Goal: Check status: Check status

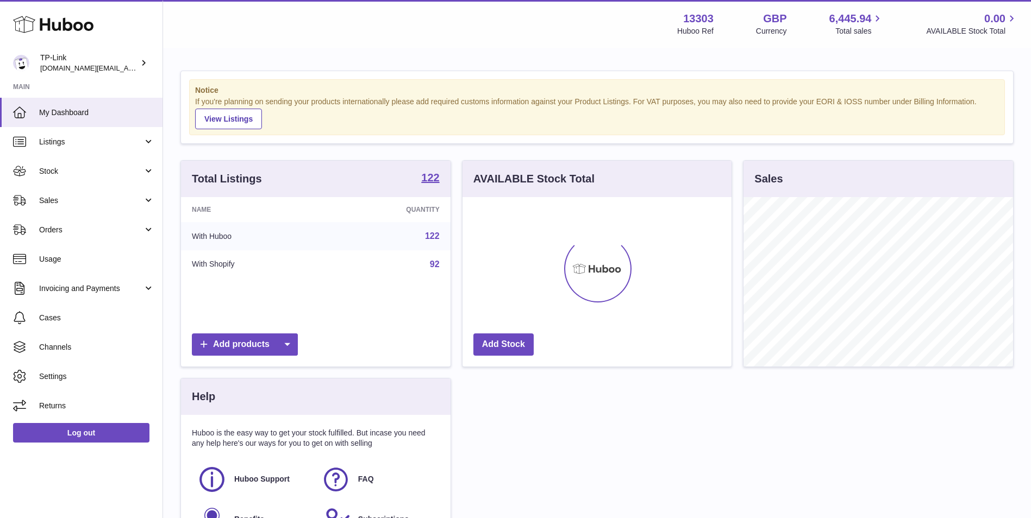
scroll to position [170, 269]
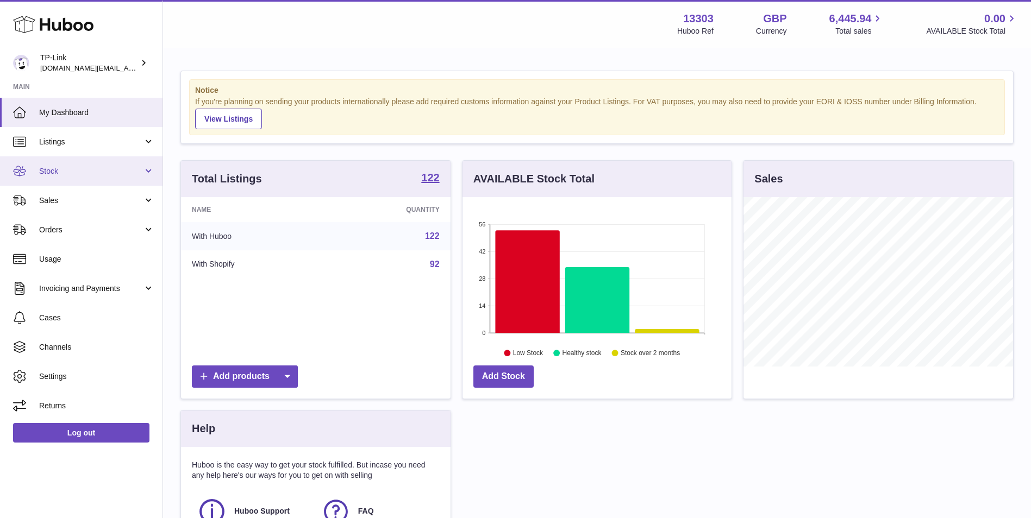
click at [72, 179] on link "Stock" at bounding box center [81, 170] width 162 height 29
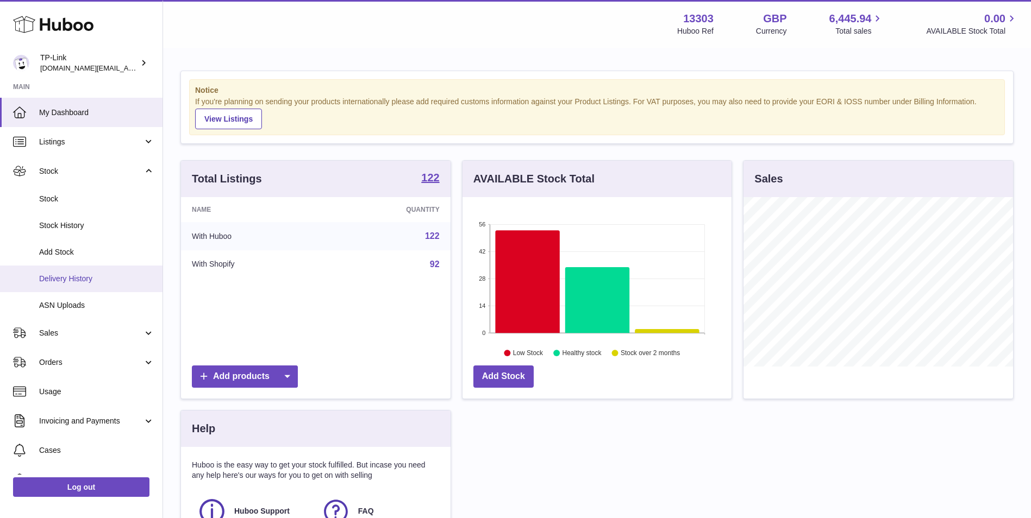
click at [81, 278] on span "Delivery History" at bounding box center [96, 279] width 115 height 10
click at [62, 284] on span "Delivery History" at bounding box center [96, 279] width 115 height 10
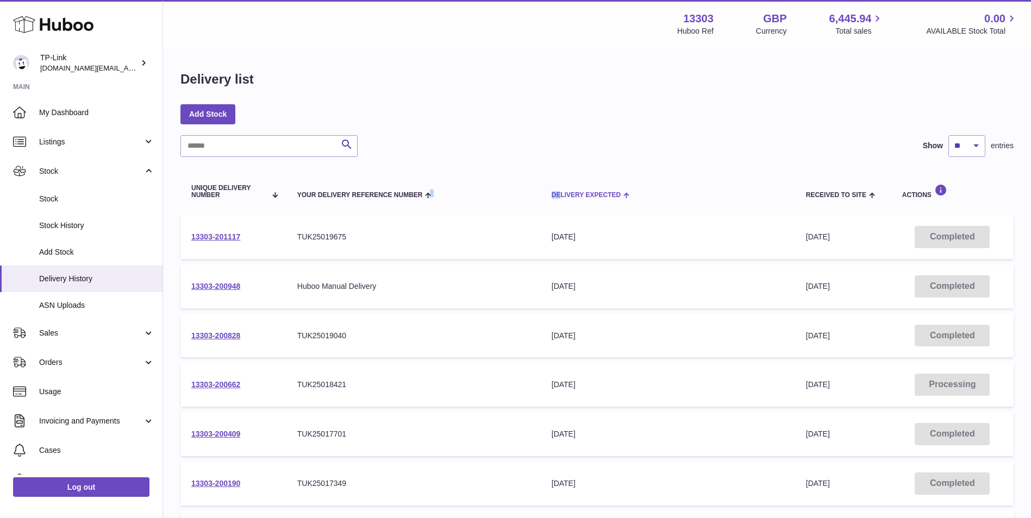
drag, startPoint x: 535, startPoint y: 193, endPoint x: 560, endPoint y: 178, distance: 29.7
click at [560, 178] on tr "Unique Delivery Number Your Delivery Reference Number Delivery Expected Receive…" at bounding box center [596, 191] width 833 height 36
drag, startPoint x: 560, startPoint y: 178, endPoint x: 492, endPoint y: 189, distance: 69.2
click at [489, 183] on th "Your Delivery Reference Number" at bounding box center [413, 191] width 254 height 36
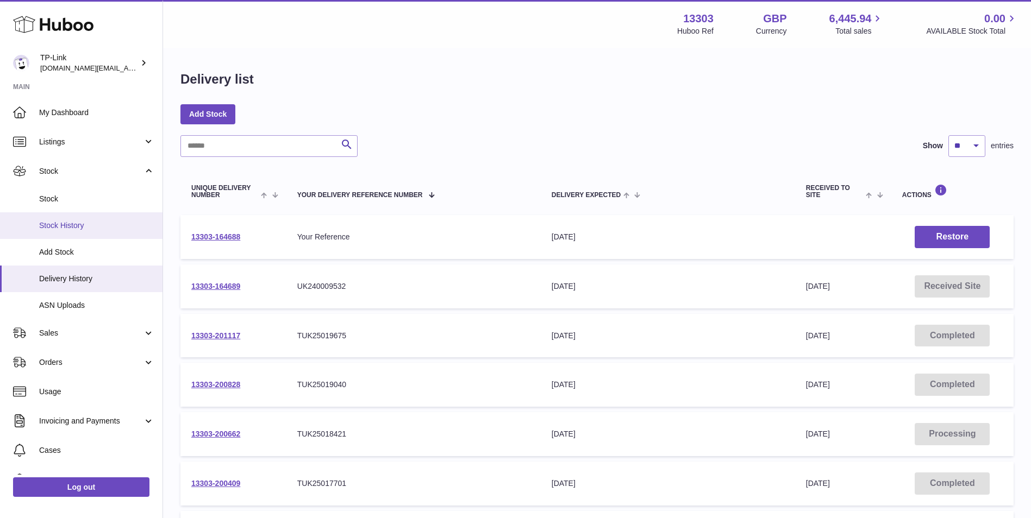
click at [77, 230] on span "Stock History" at bounding box center [96, 226] width 115 height 10
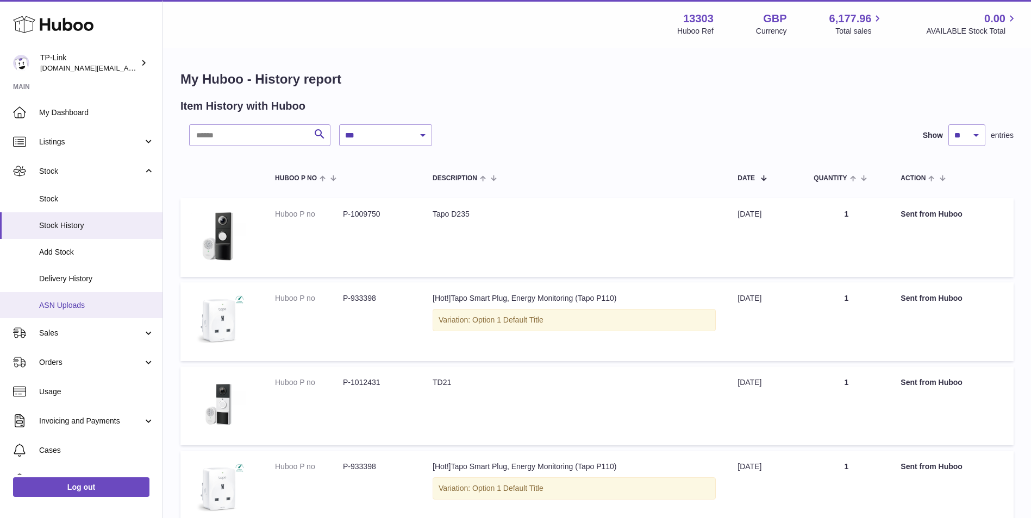
click at [72, 307] on span "ASN Uploads" at bounding box center [96, 305] width 115 height 10
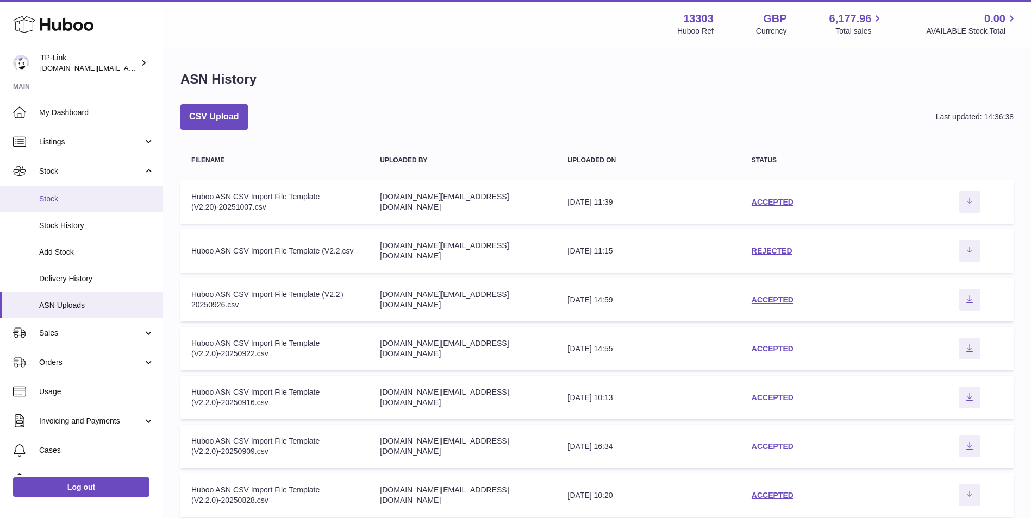
click at [66, 197] on span "Stock" at bounding box center [96, 199] width 115 height 10
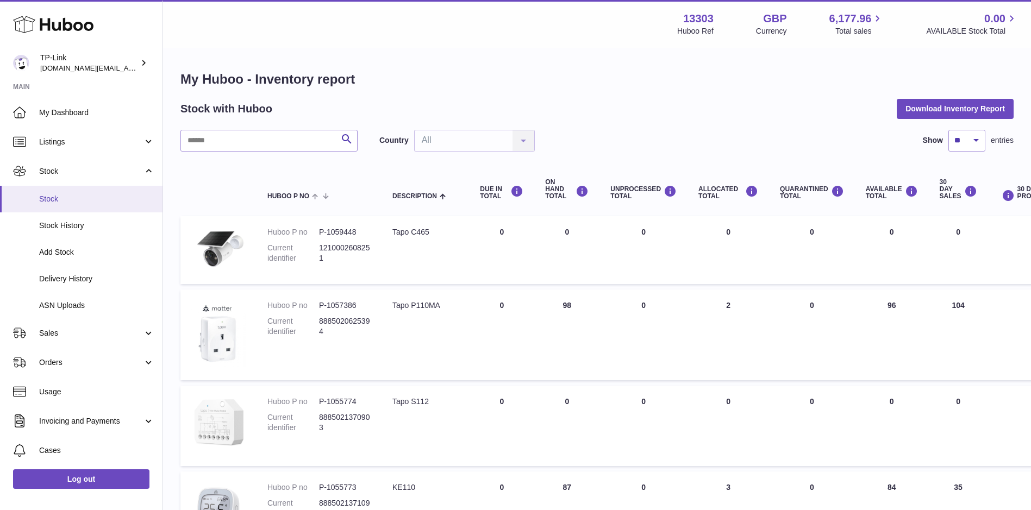
click at [70, 198] on span "Stock" at bounding box center [96, 199] width 115 height 10
click at [73, 233] on link "Stock History" at bounding box center [81, 225] width 162 height 27
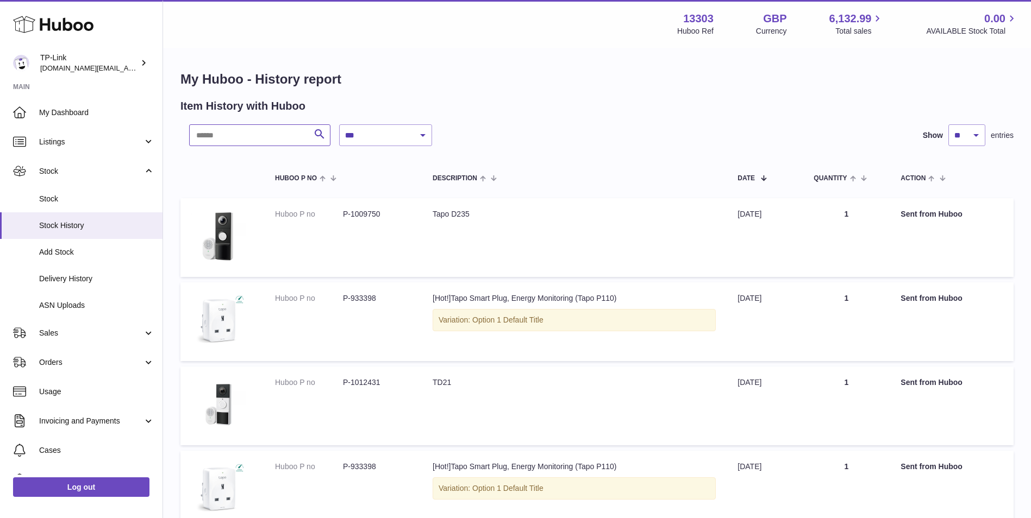
click at [303, 129] on input "text" at bounding box center [259, 135] width 141 height 22
click at [390, 133] on select "**********" at bounding box center [385, 135] width 93 height 22
select select "*"
click at [339, 124] on select "**********" at bounding box center [385, 135] width 93 height 22
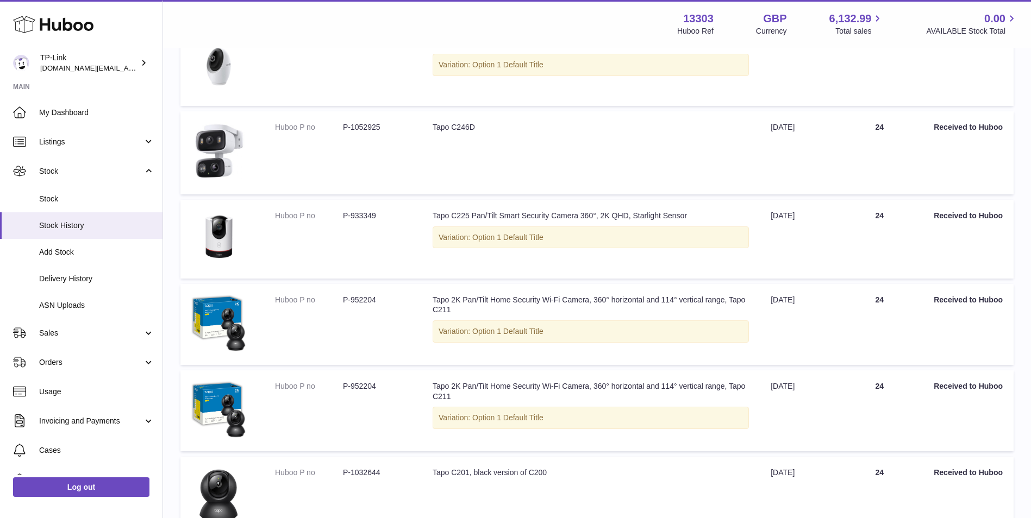
scroll to position [656, 0]
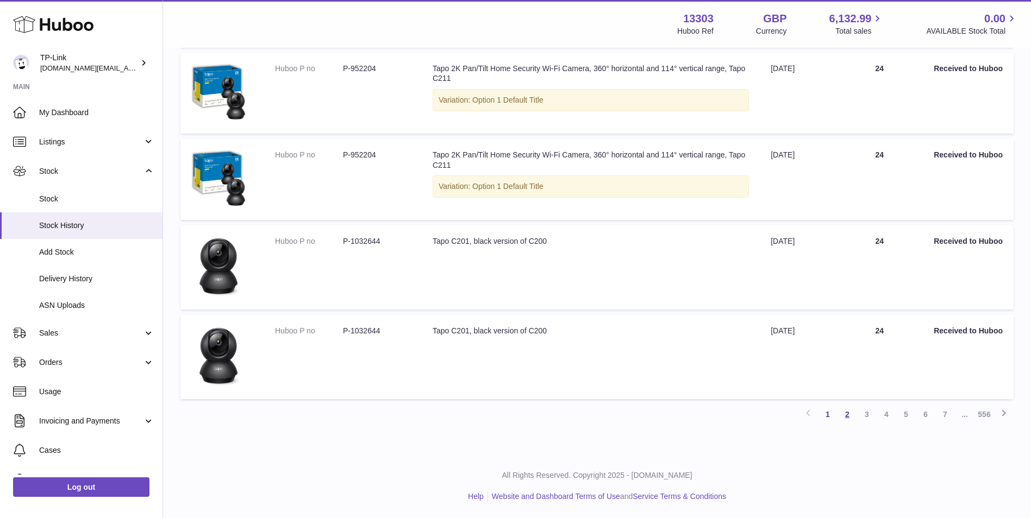
click at [848, 412] on link "2" at bounding box center [847, 415] width 20 height 20
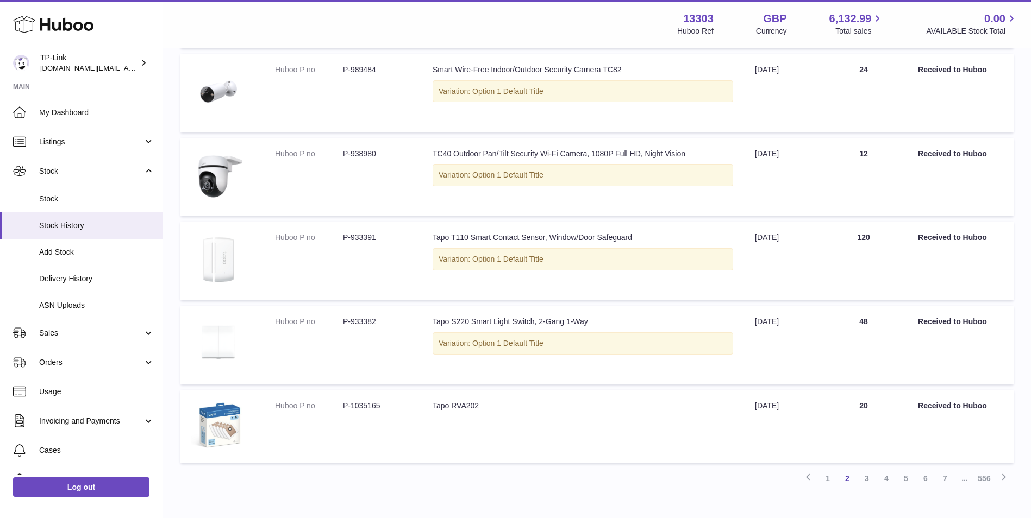
scroll to position [646, 0]
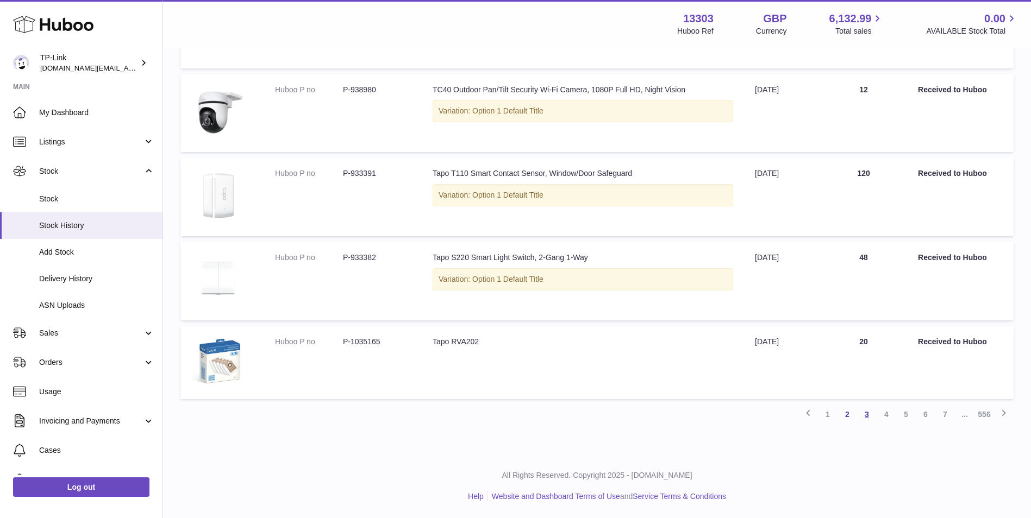
click at [870, 413] on link "3" at bounding box center [867, 415] width 20 height 20
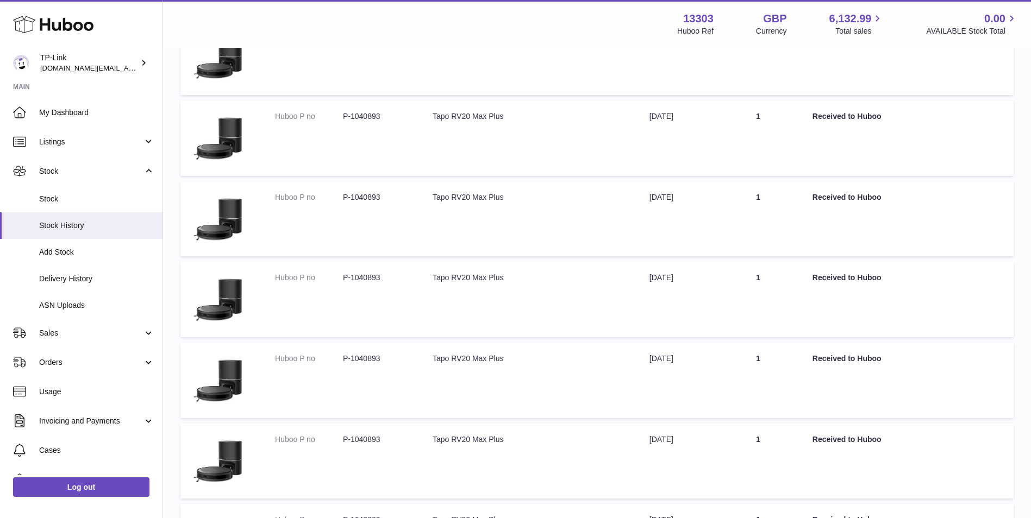
scroll to position [474, 0]
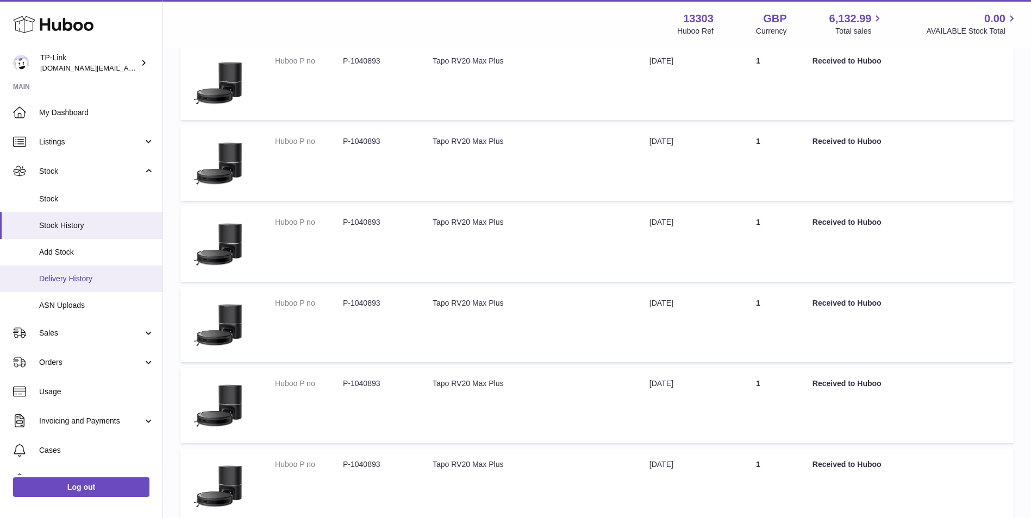
click at [81, 282] on span "Delivery History" at bounding box center [96, 279] width 115 height 10
click at [55, 283] on span "Delivery History" at bounding box center [96, 279] width 115 height 10
